Goal: Transaction & Acquisition: Purchase product/service

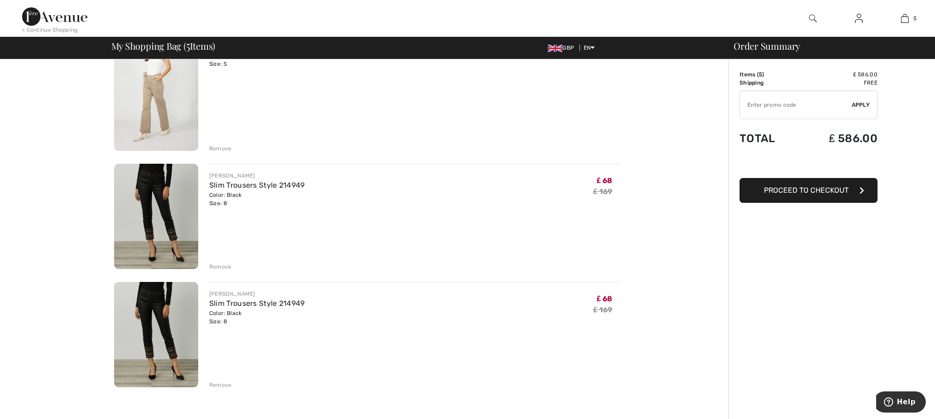
scroll to position [414, 0]
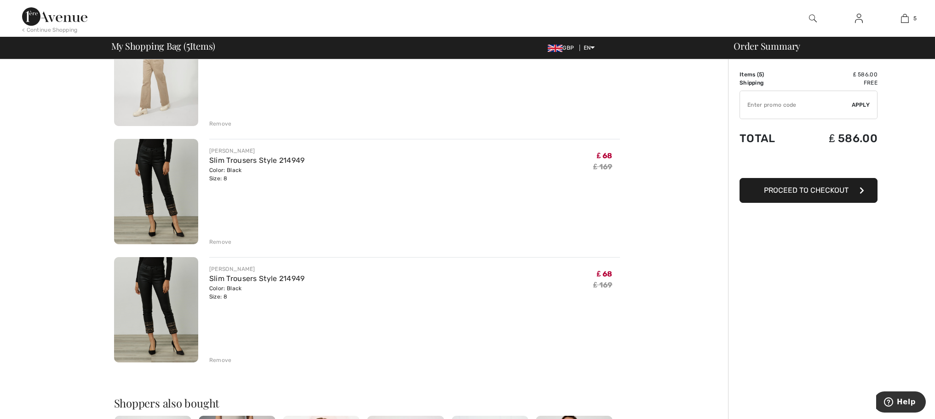
click at [219, 359] on div "Remove" at bounding box center [220, 360] width 23 height 8
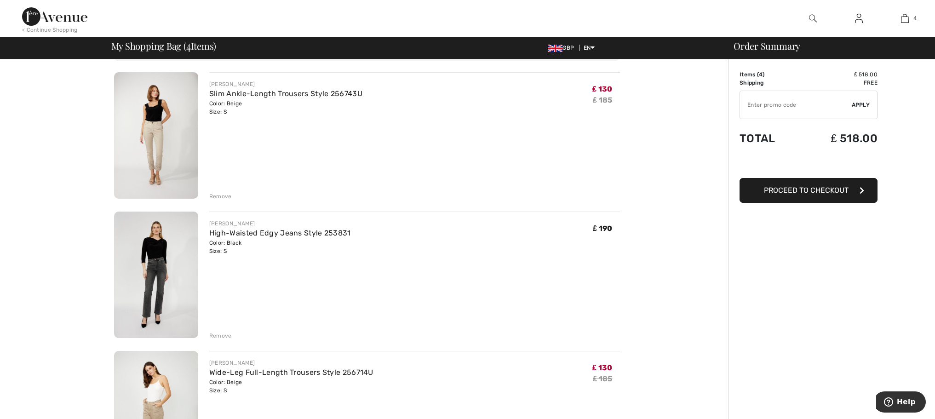
scroll to position [46, 0]
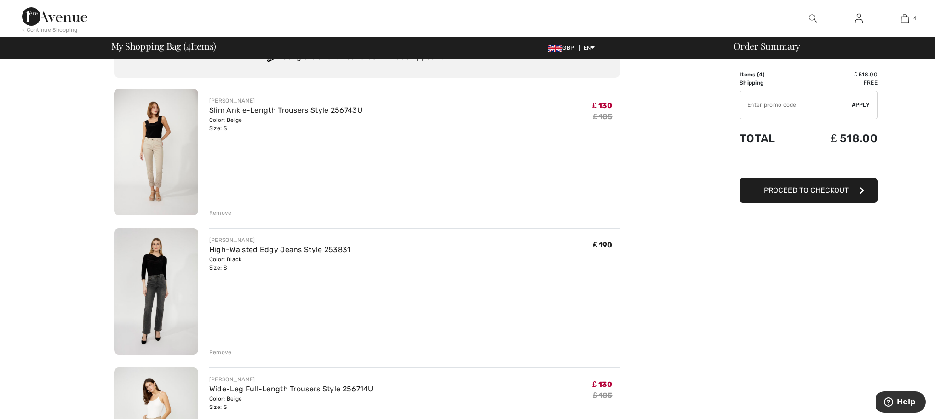
click at [219, 352] on div "Remove" at bounding box center [220, 352] width 23 height 8
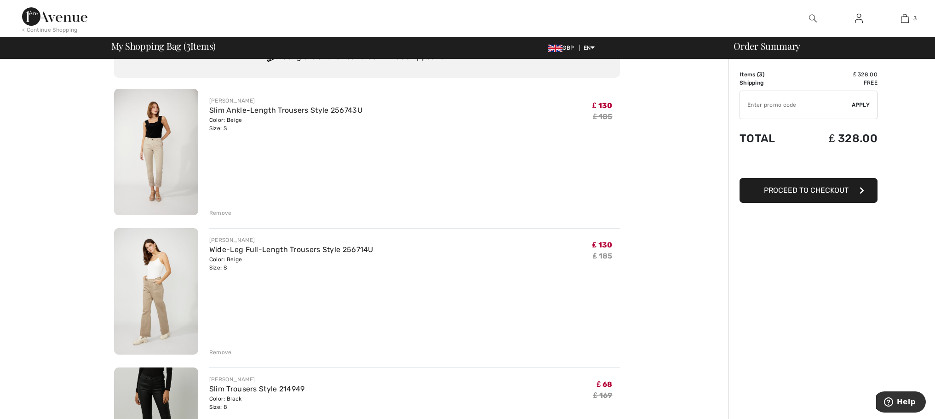
click at [223, 212] on div "Remove" at bounding box center [220, 213] width 23 height 8
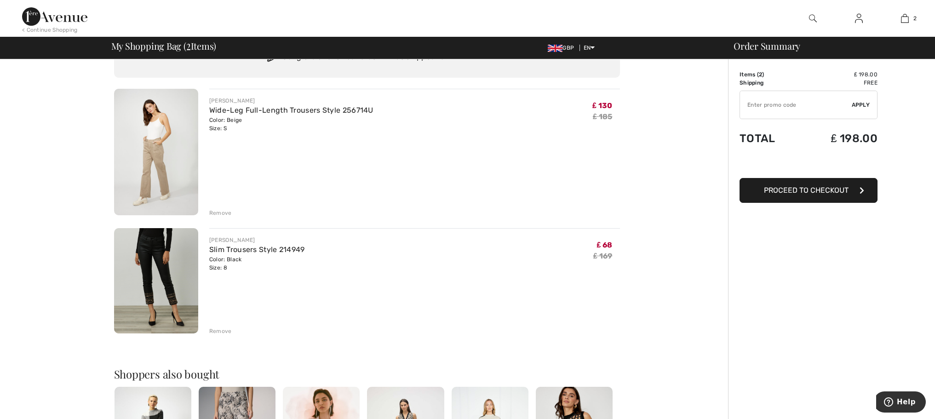
click at [224, 211] on div "Remove" at bounding box center [220, 213] width 23 height 8
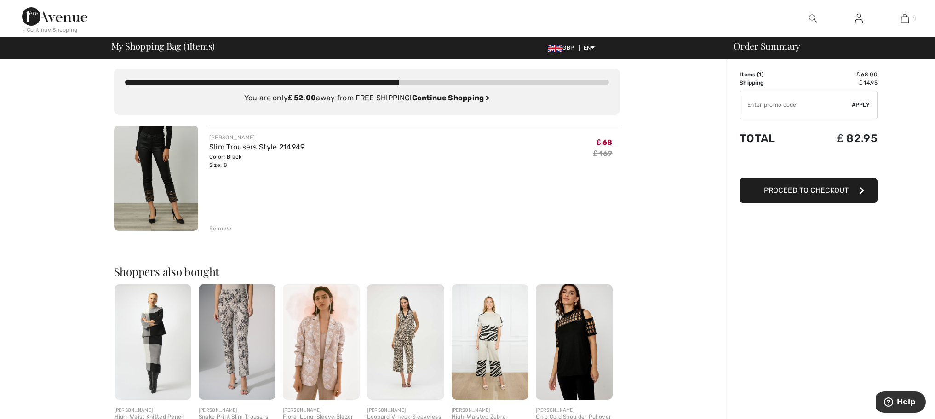
scroll to position [0, 0]
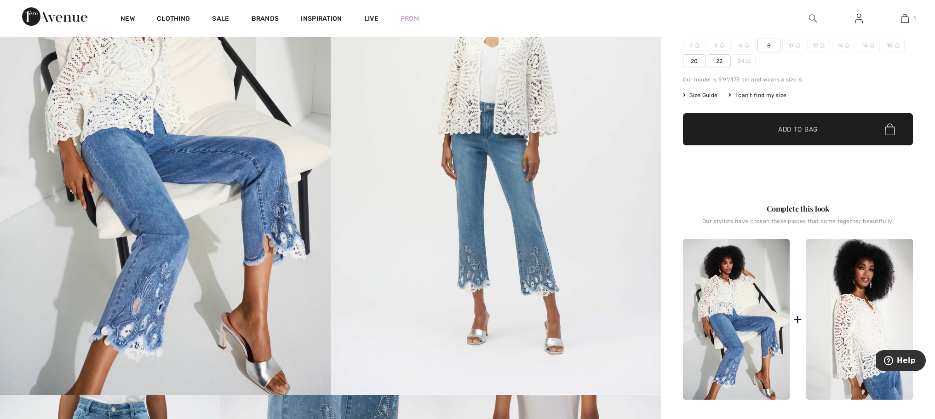
scroll to position [138, 0]
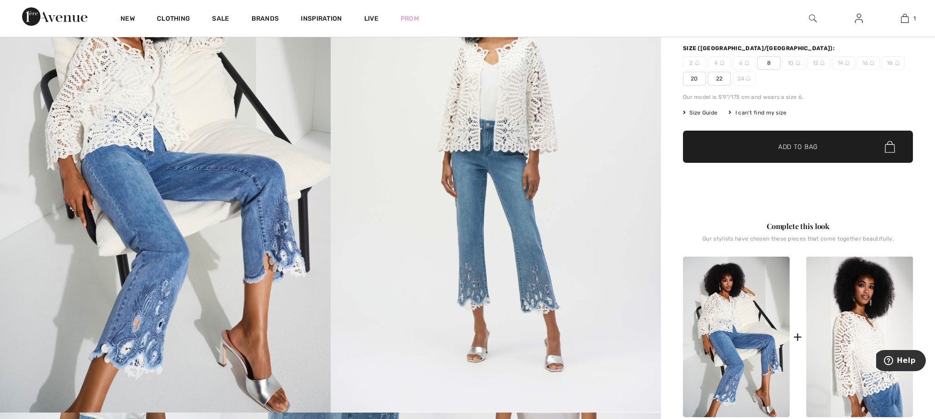
click at [770, 63] on span "8" at bounding box center [769, 63] width 23 height 14
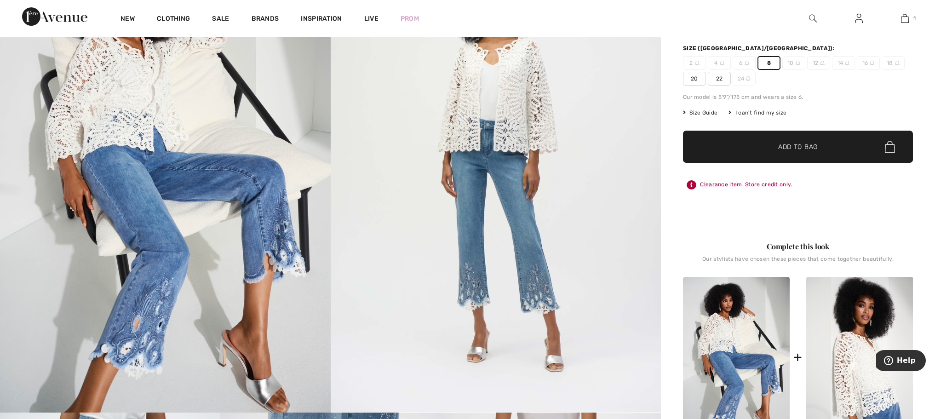
click at [793, 145] on span "Add to Bag" at bounding box center [799, 147] width 40 height 10
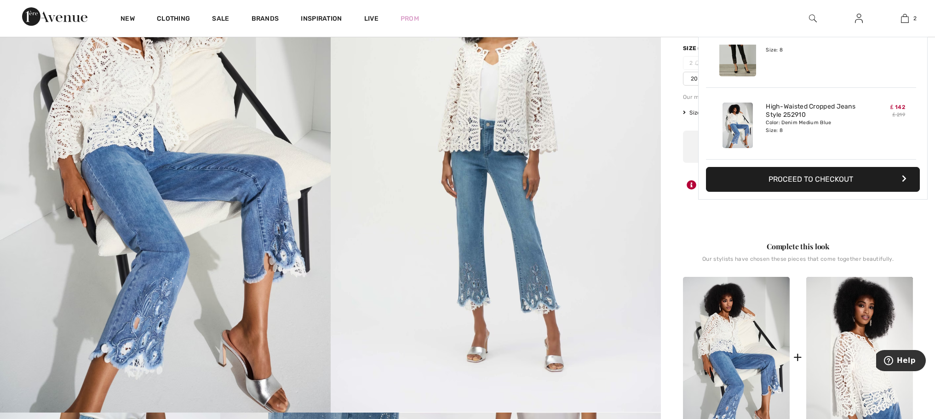
scroll to position [0, 0]
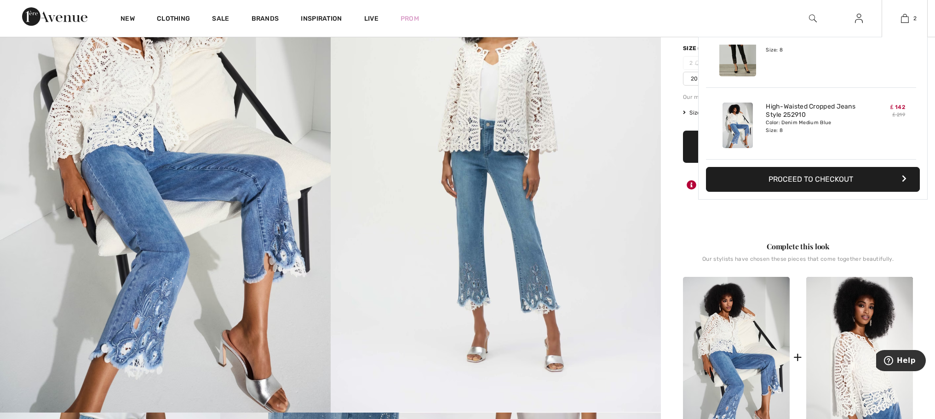
click at [904, 178] on icon "button" at bounding box center [904, 178] width 5 height 7
